Goal: Information Seeking & Learning: Learn about a topic

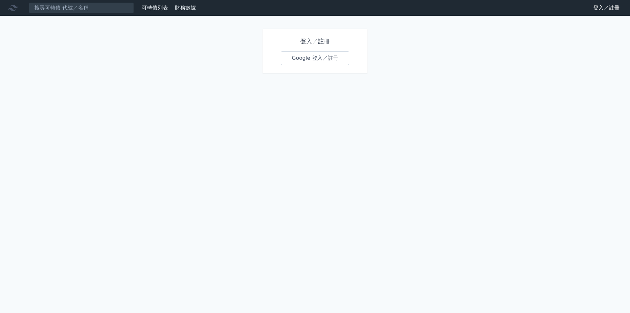
click at [296, 61] on link "Google 登入／註冊" at bounding box center [315, 58] width 68 height 14
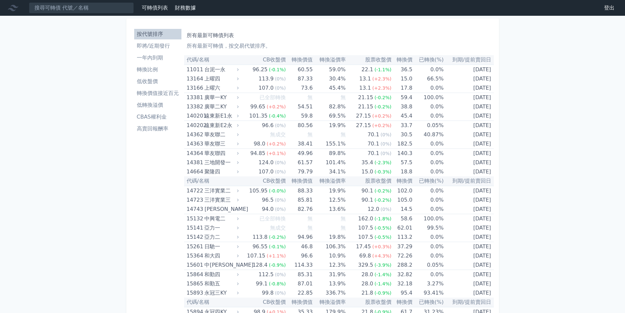
click at [151, 56] on li "一年內到期" at bounding box center [157, 58] width 47 height 8
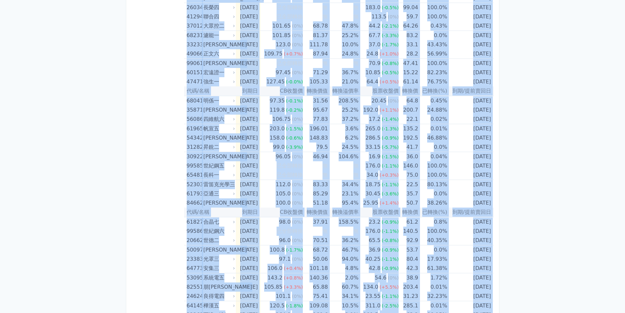
scroll to position [908, 0]
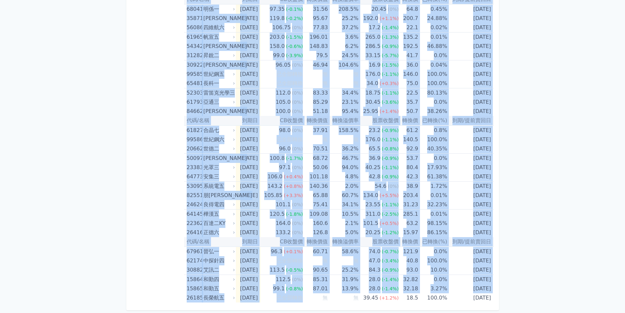
drag, startPoint x: 187, startPoint y: 57, endPoint x: 494, endPoint y: 302, distance: 392.2
copy table "lo/ip dol SItam cons adipi elits doe tem(%) in/utlab 98008 etdo 9081-12-19 mag …"
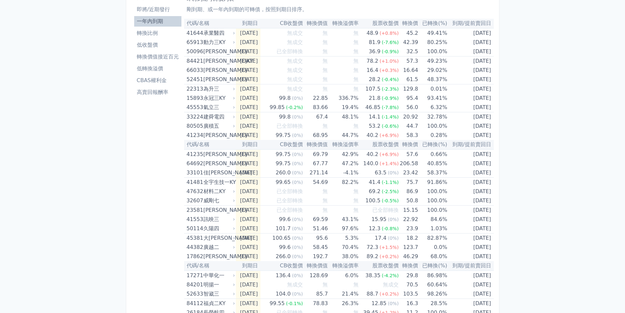
scroll to position [0, 0]
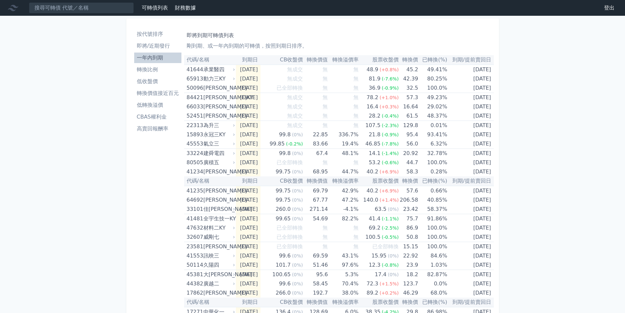
click at [153, 94] on li "轉換價值接近百元" at bounding box center [157, 93] width 47 height 8
